Goal: Check status: Check status

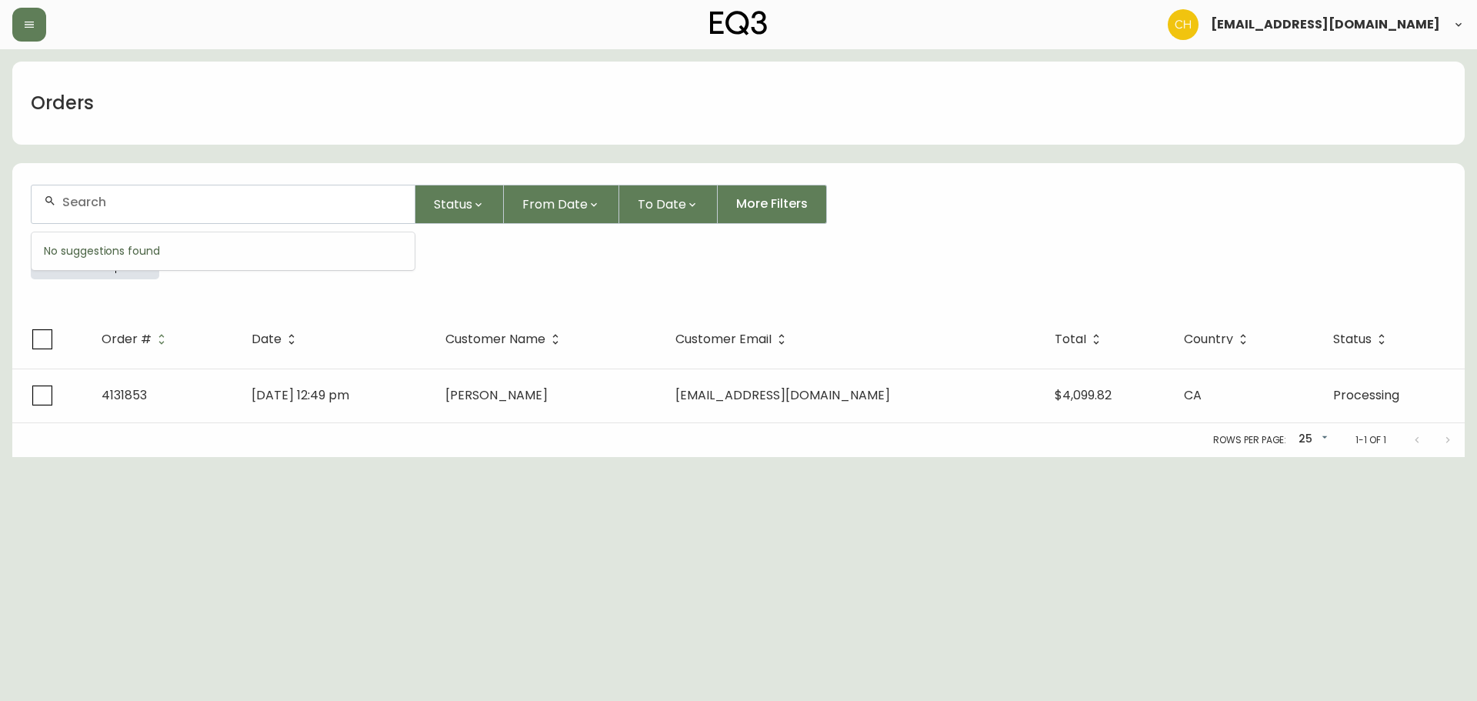
drag, startPoint x: 142, startPoint y: 199, endPoint x: 136, endPoint y: 174, distance: 25.2
click at [141, 182] on form "Status From Date To Date More Filters Everywhere 4131853" at bounding box center [738, 238] width 1453 height 144
type input "4132583"
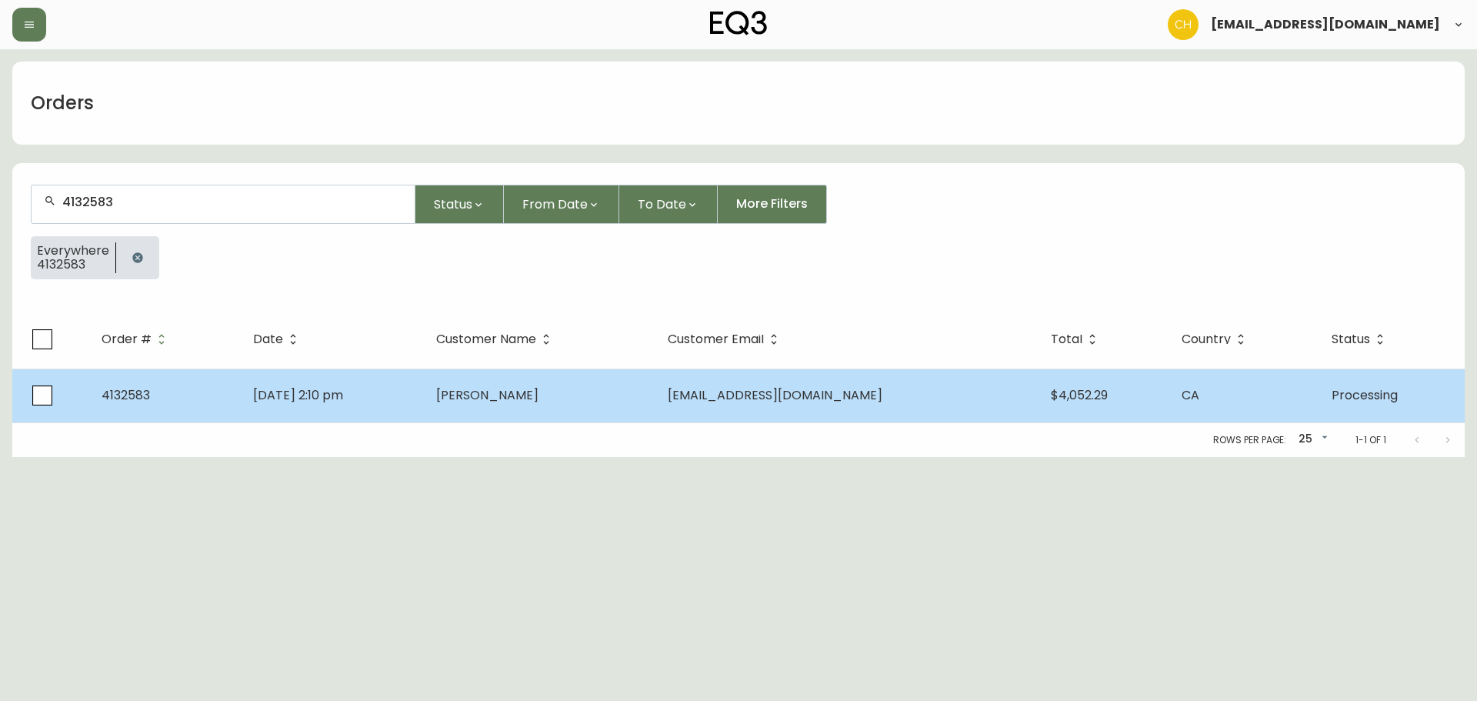
click at [584, 385] on td "[PERSON_NAME]" at bounding box center [540, 396] width 232 height 54
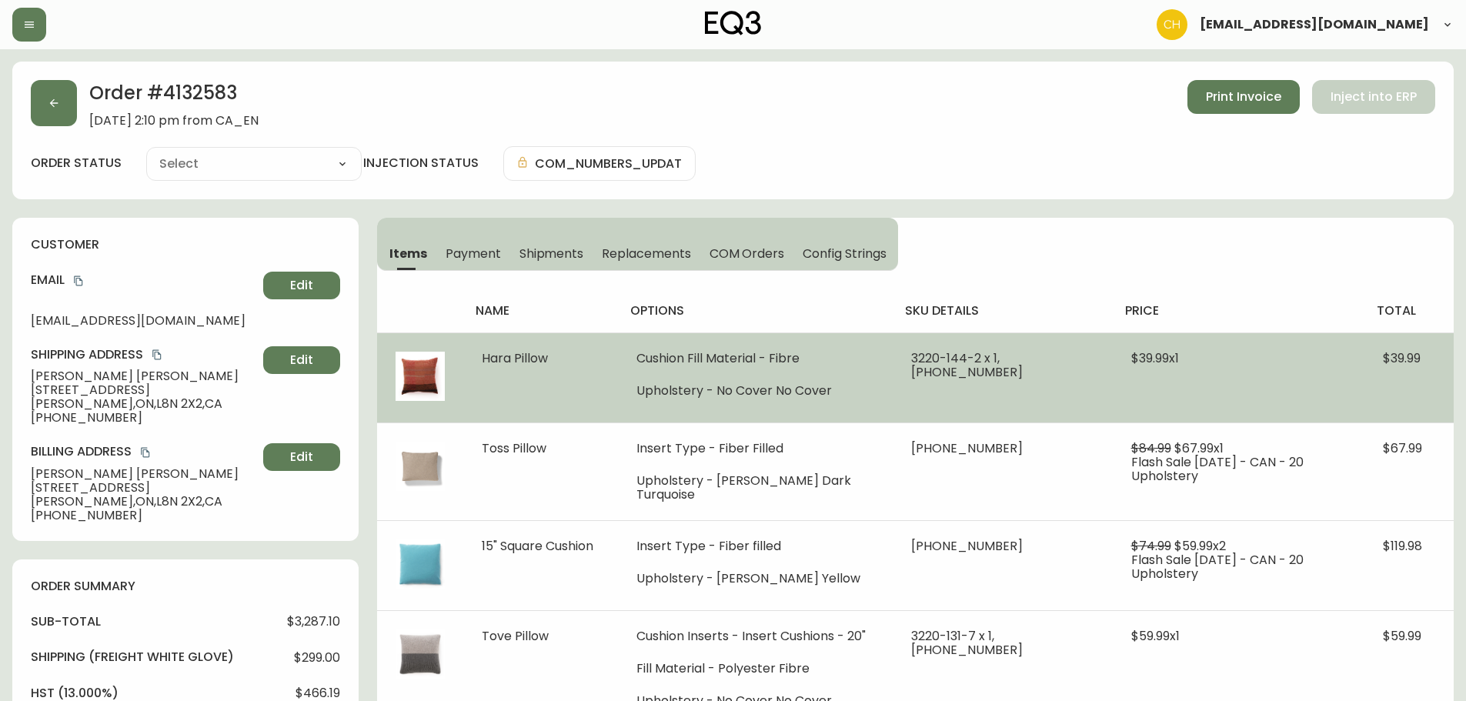
type input "Processing"
select select "PROCESSING"
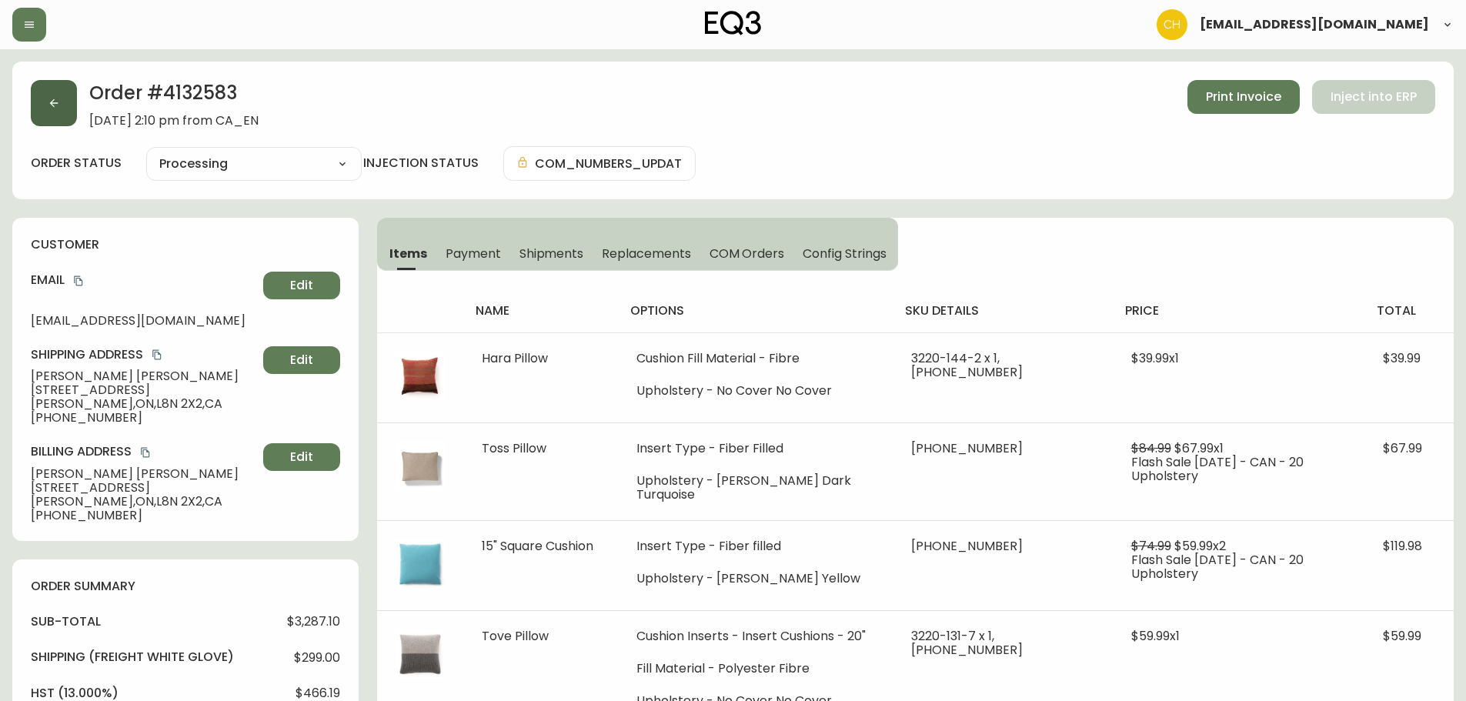
click at [54, 111] on button "button" at bounding box center [54, 103] width 46 height 46
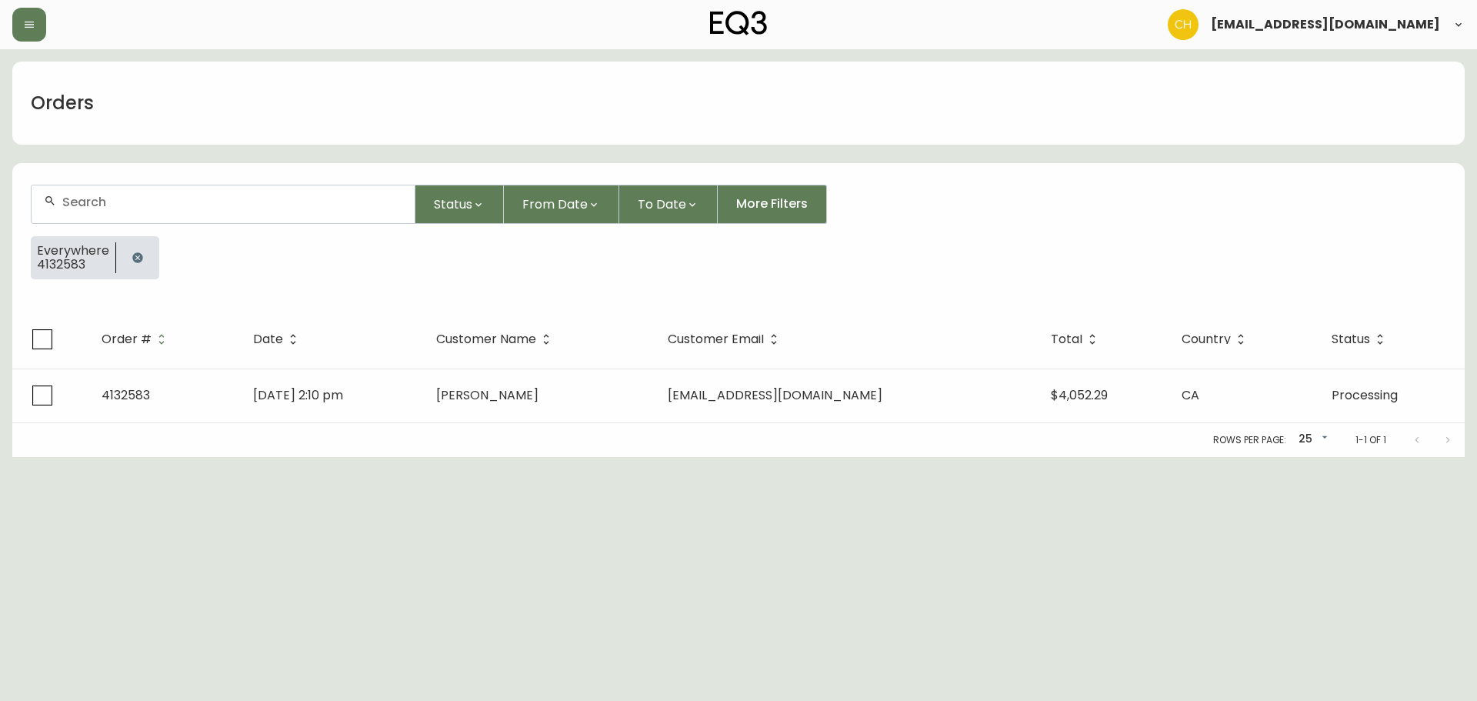
drag, startPoint x: 83, startPoint y: 199, endPoint x: 81, endPoint y: 181, distance: 17.8
click at [83, 198] on input "text" at bounding box center [232, 202] width 340 height 15
type input "4135321"
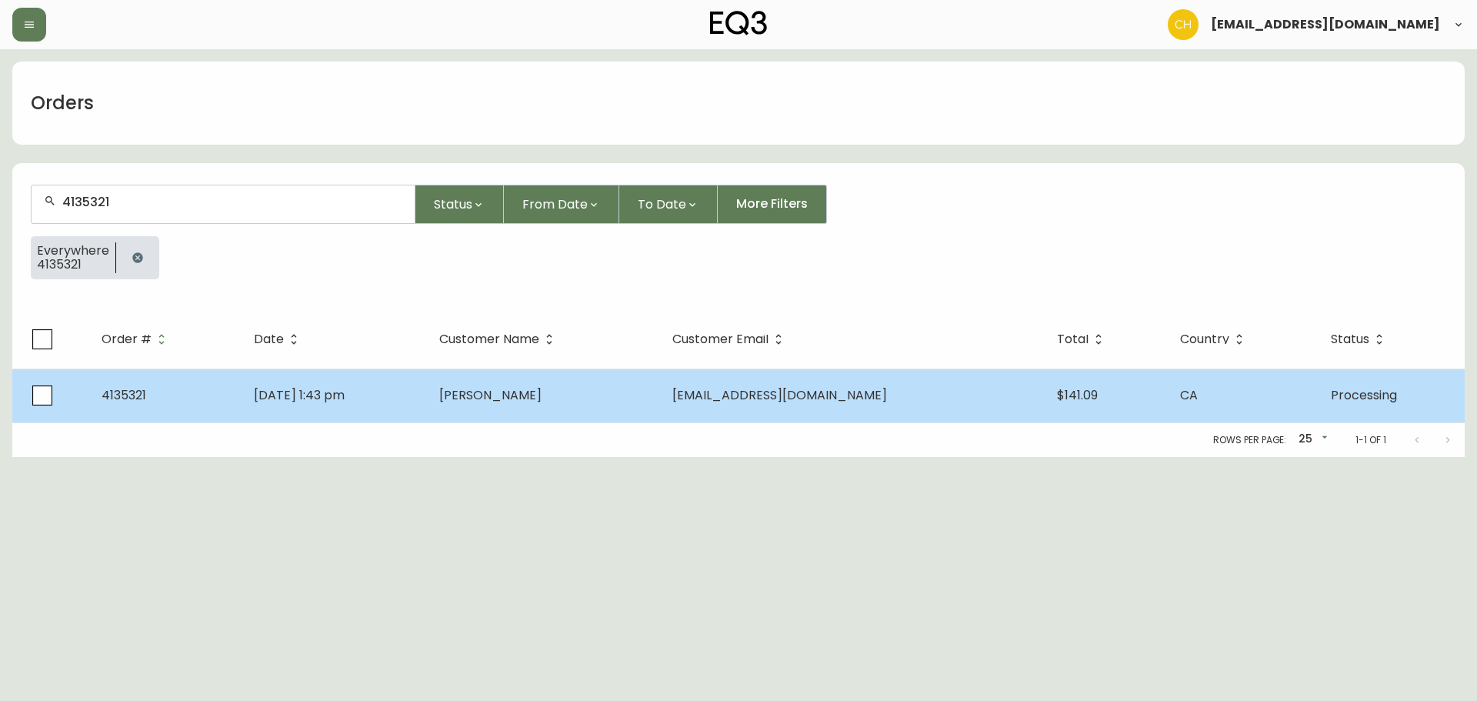
click at [498, 399] on span "[PERSON_NAME]" at bounding box center [490, 395] width 102 height 18
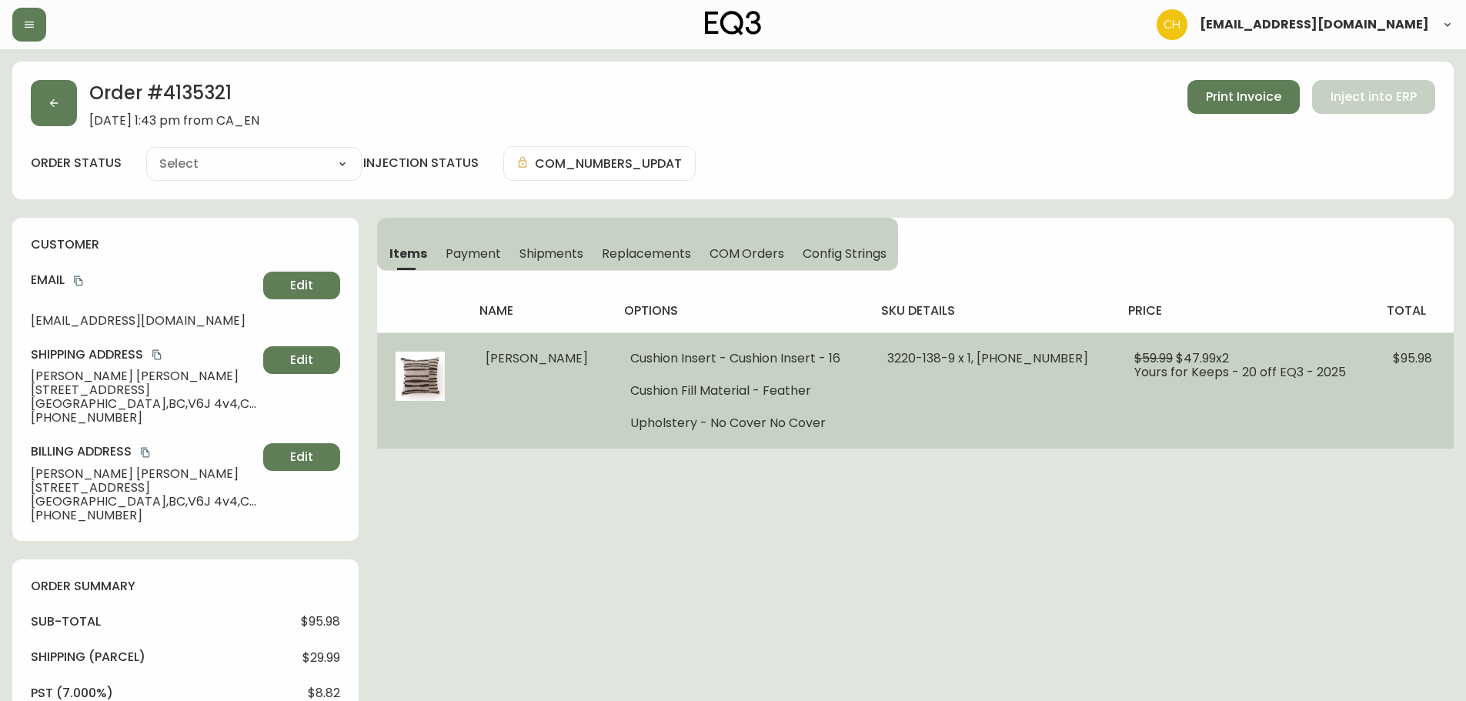
type input "Processing"
select select "PROCESSING"
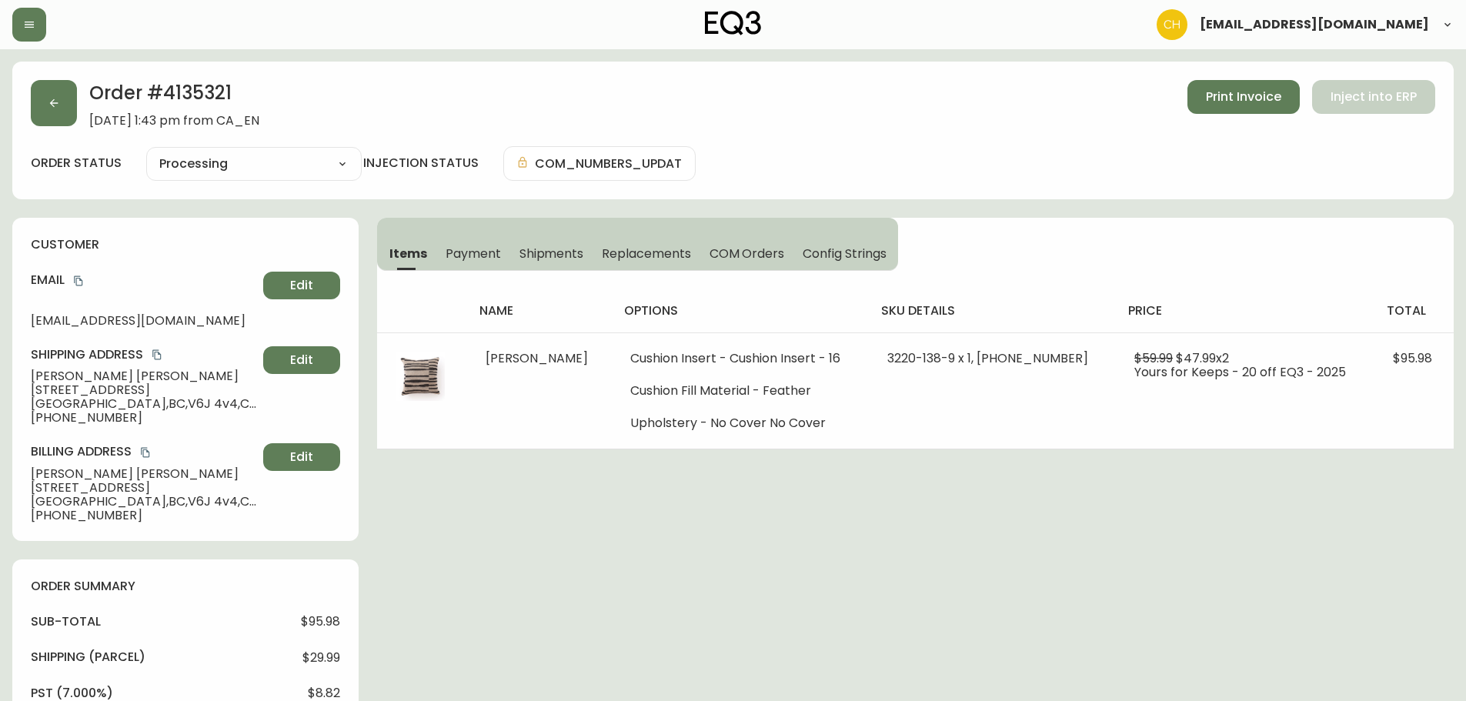
click at [769, 241] on button "COM Orders" at bounding box center [747, 253] width 94 height 34
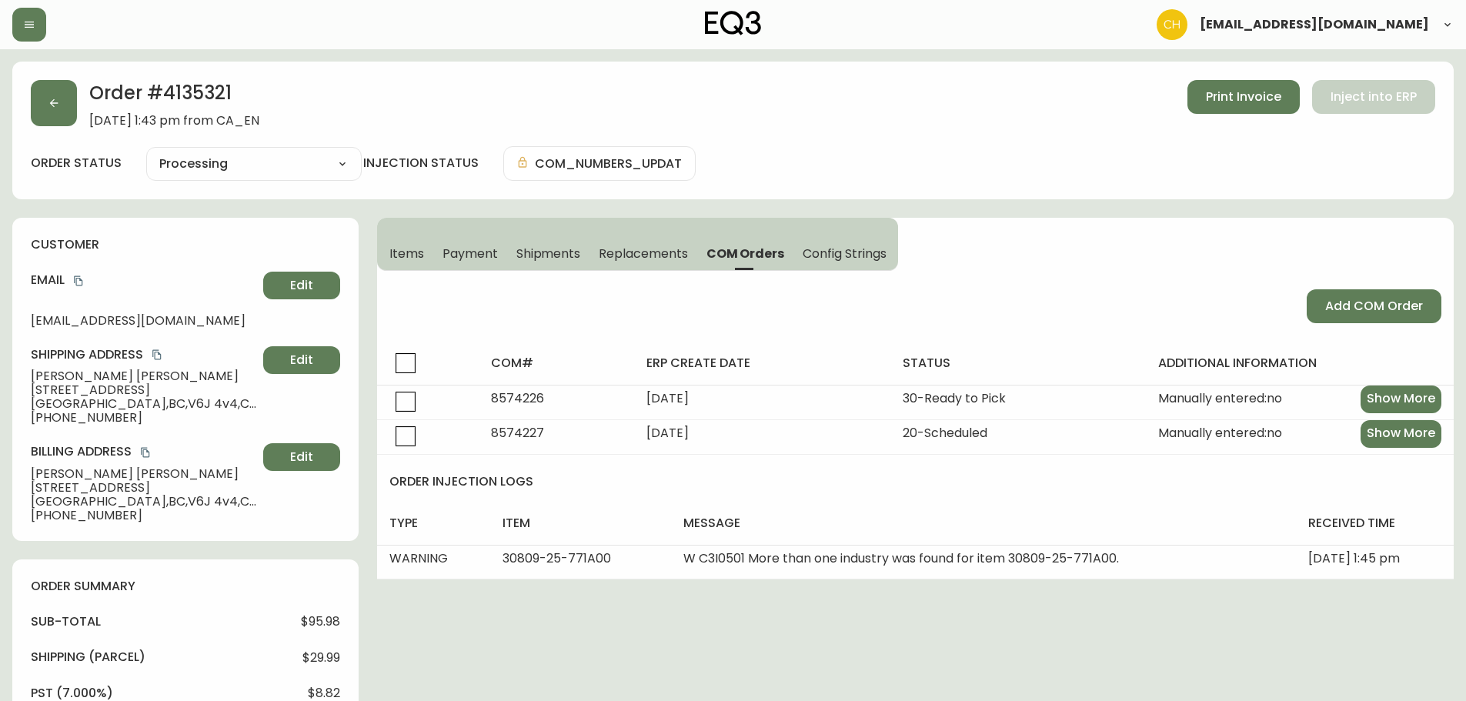
click at [85, 117] on div "Order # 4135321 [DATE] 1:43 pm from CA_EN Print Invoice Inject into ERP" at bounding box center [733, 104] width 1404 height 48
click at [58, 108] on icon "button" at bounding box center [54, 103] width 12 height 12
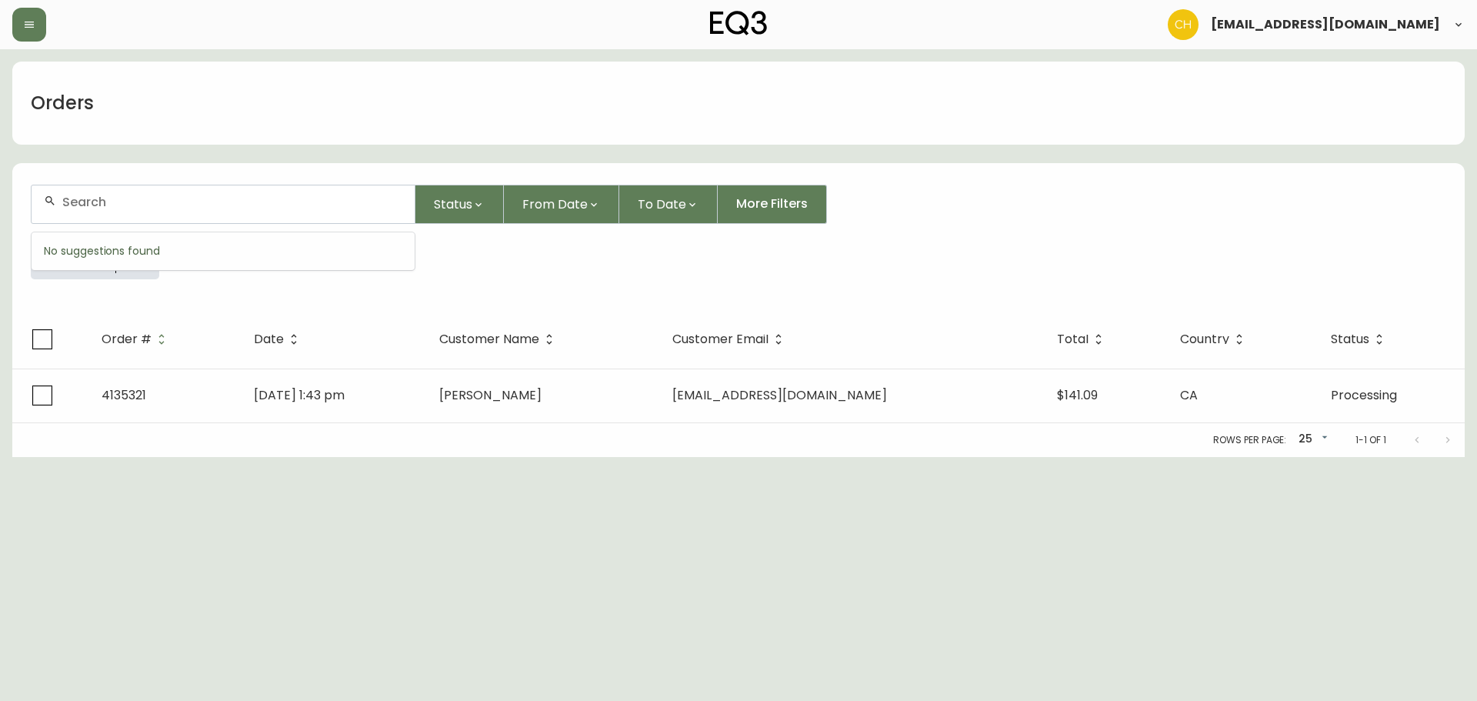
click at [85, 205] on input "text" at bounding box center [232, 202] width 340 height 15
type input "4135345"
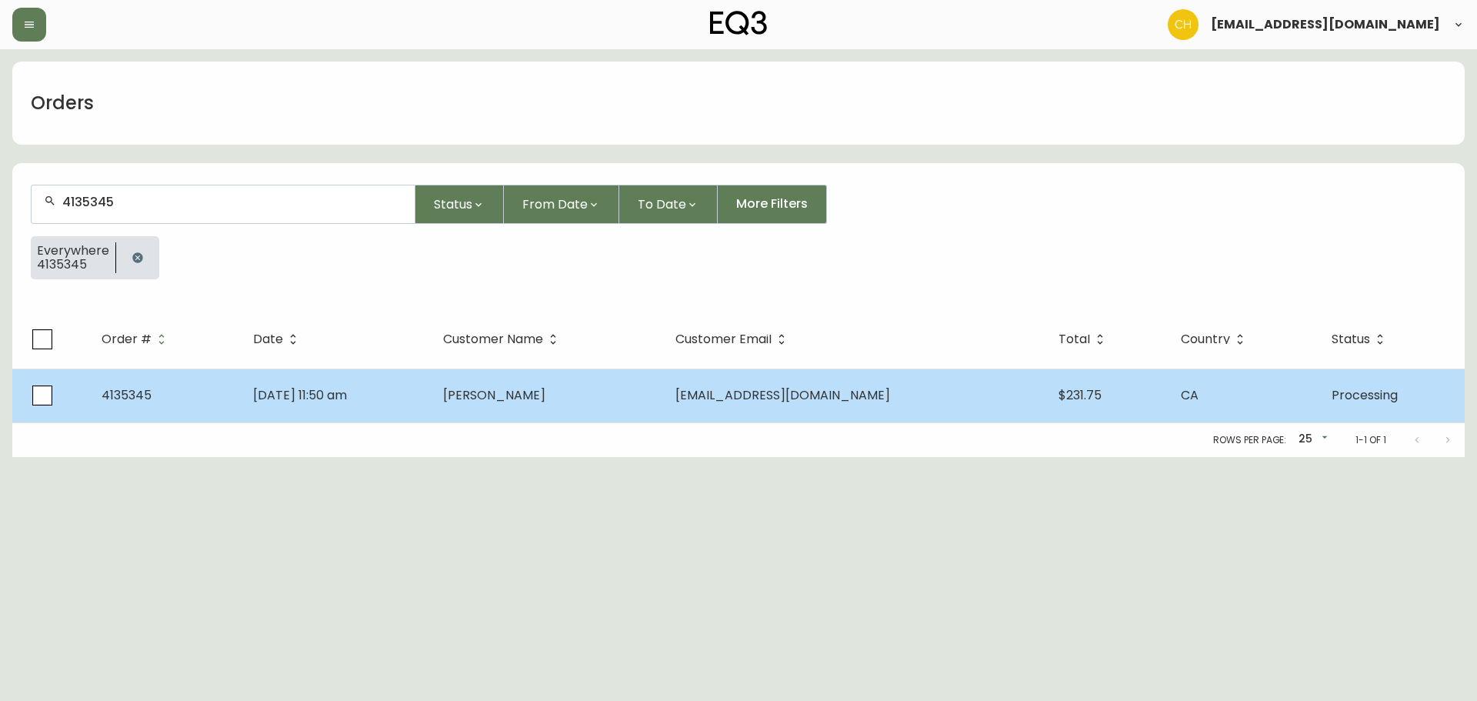
click at [431, 389] on td "[DATE] 11:50 am" at bounding box center [336, 396] width 190 height 54
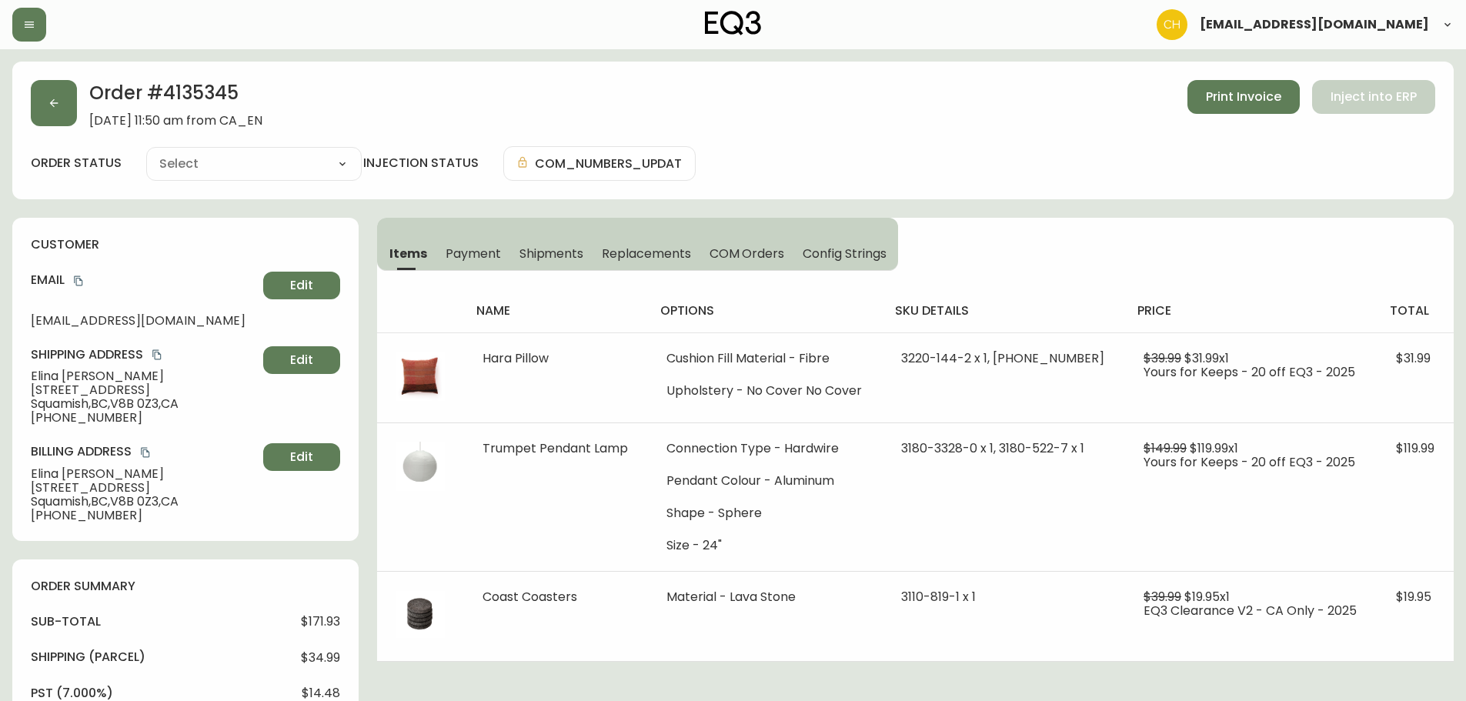
type input "Processing"
select select "PROCESSING"
click at [746, 245] on span "COM Orders" at bounding box center [746, 253] width 75 height 16
